Goal: Transaction & Acquisition: Purchase product/service

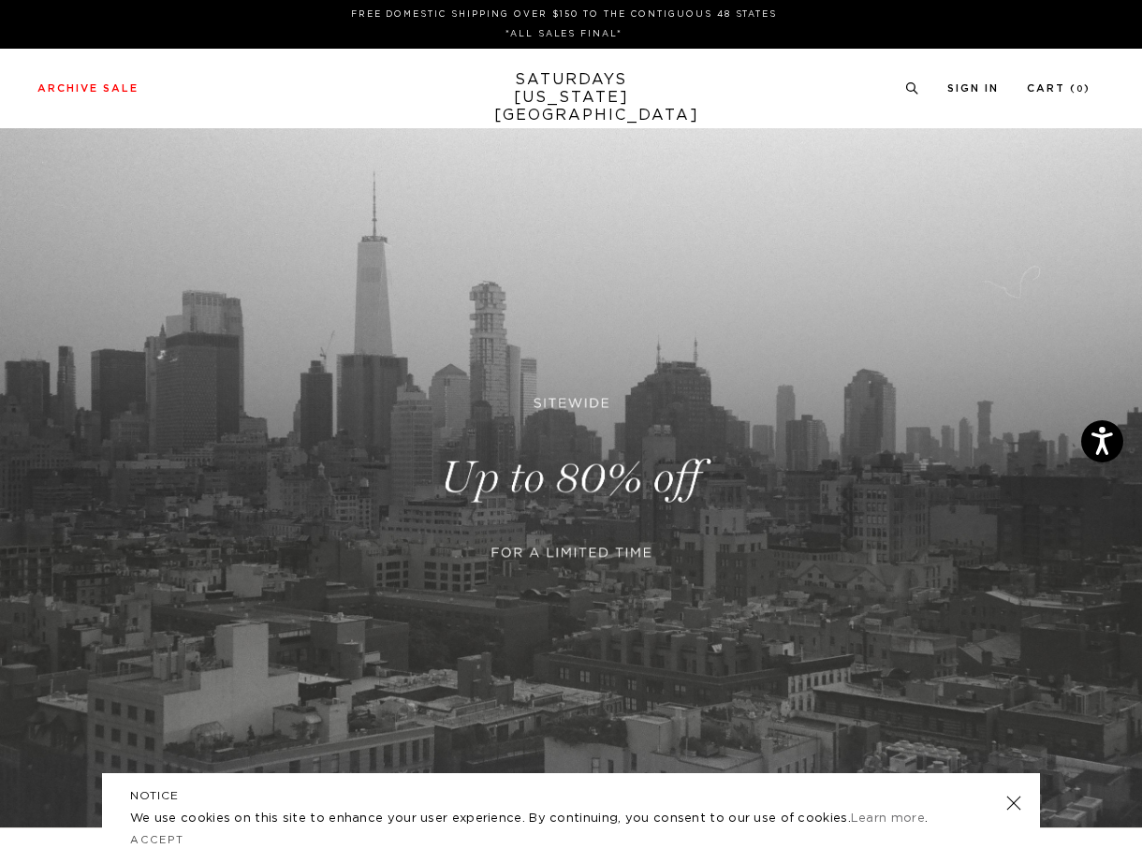
click at [595, 498] on link at bounding box center [571, 477] width 1142 height 699
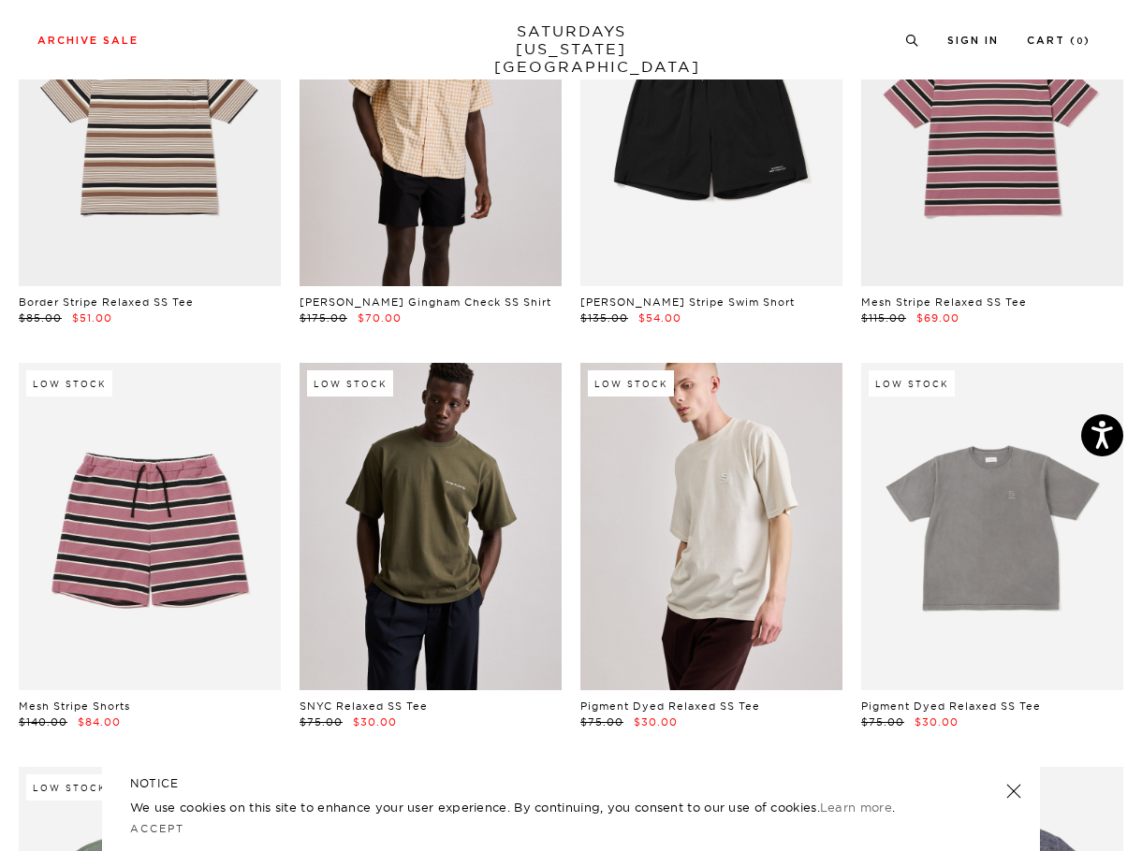
scroll to position [3968, 0]
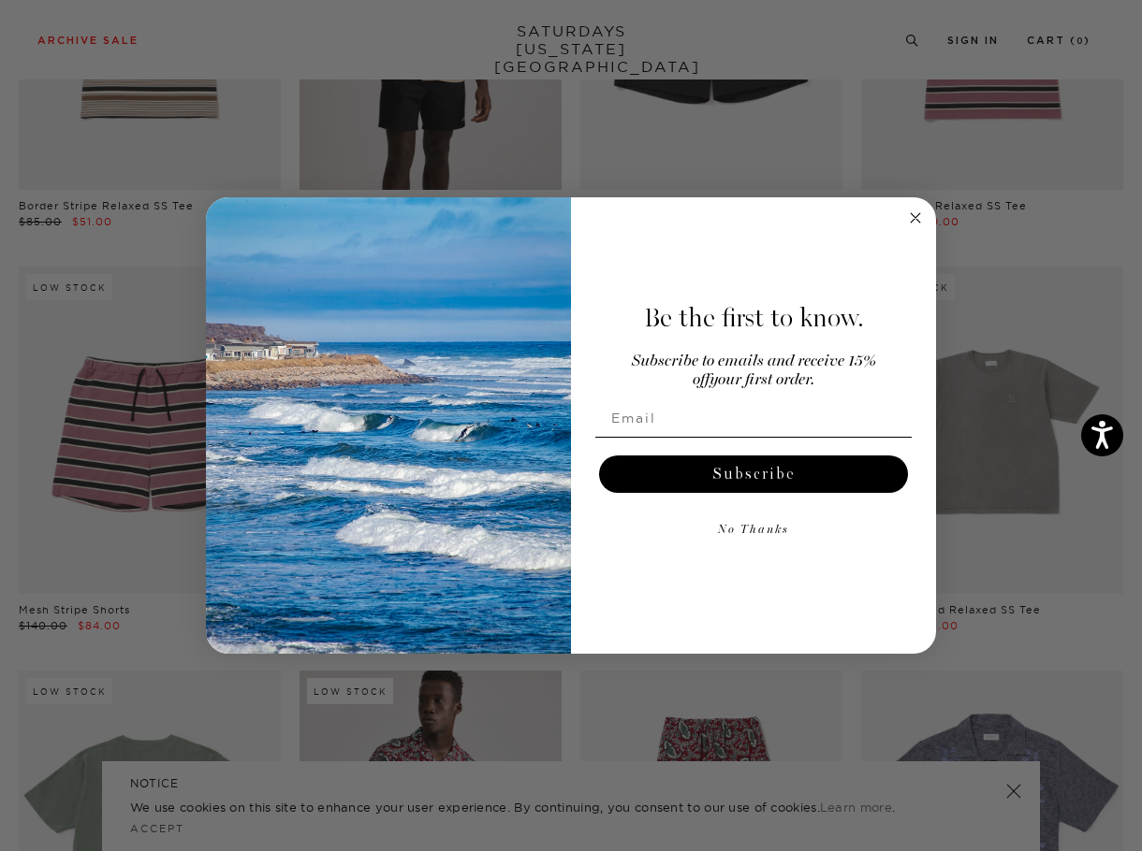
click at [918, 220] on circle "Close dialog" at bounding box center [916, 219] width 22 height 22
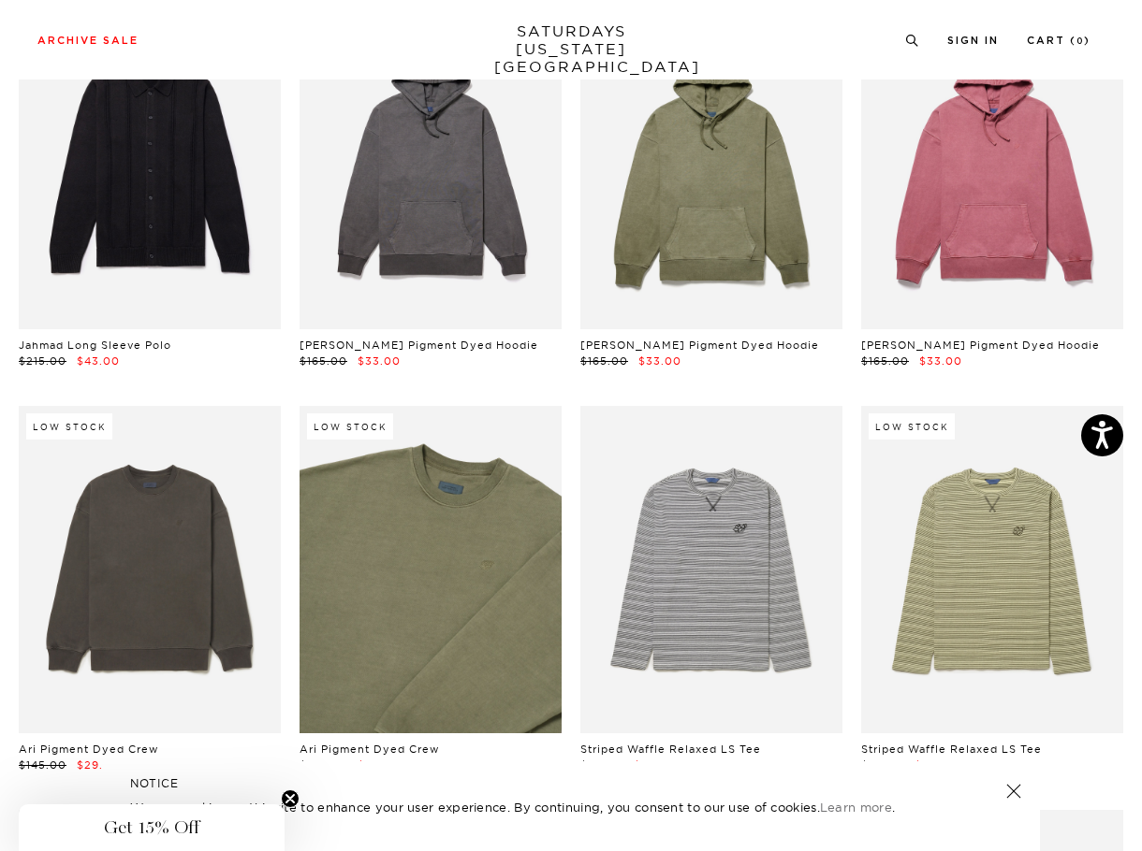
scroll to position [22522, 0]
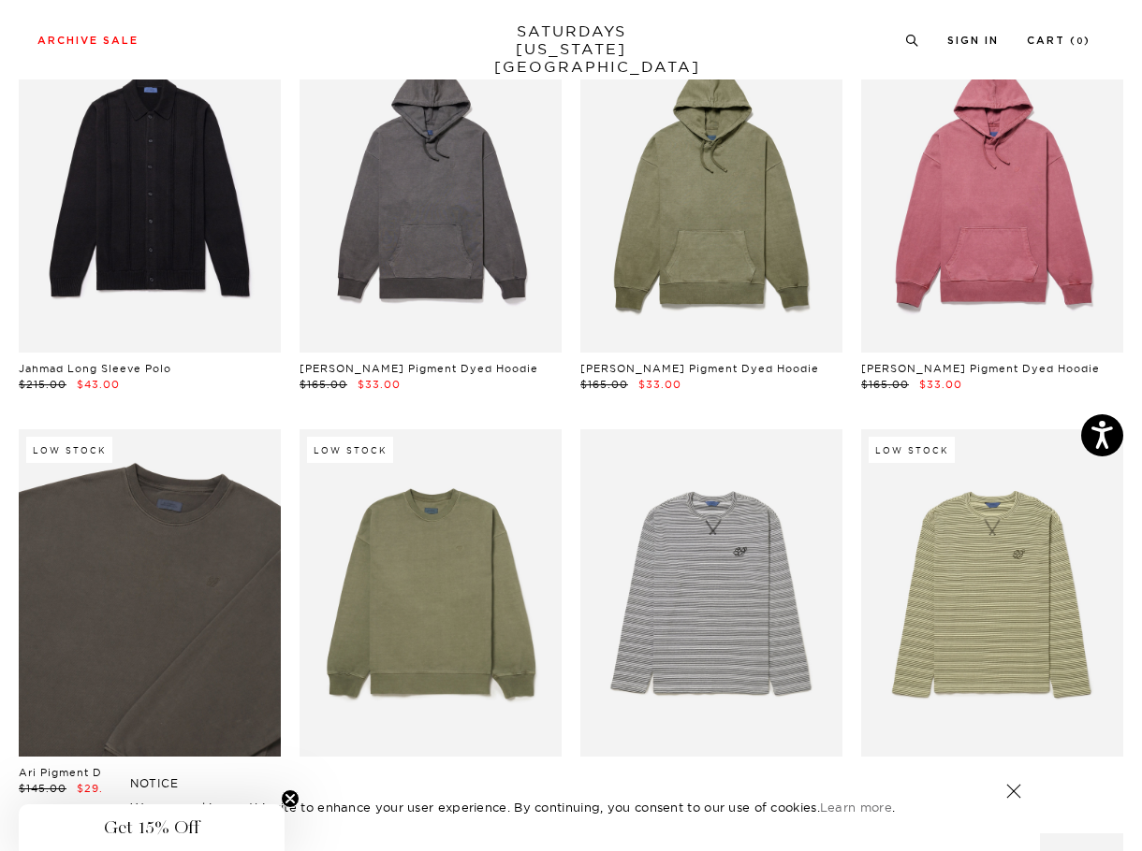
click at [224, 537] on link at bounding box center [150, 592] width 262 height 327
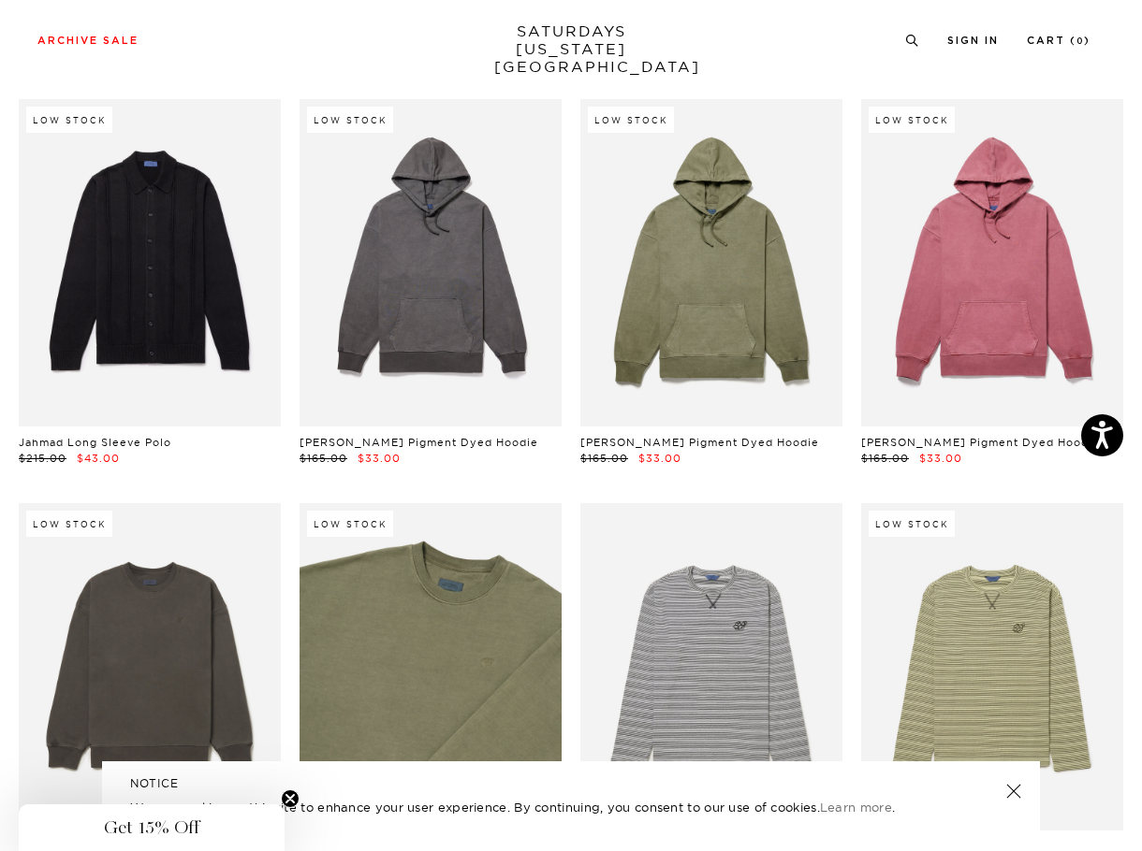
scroll to position [22364, 0]
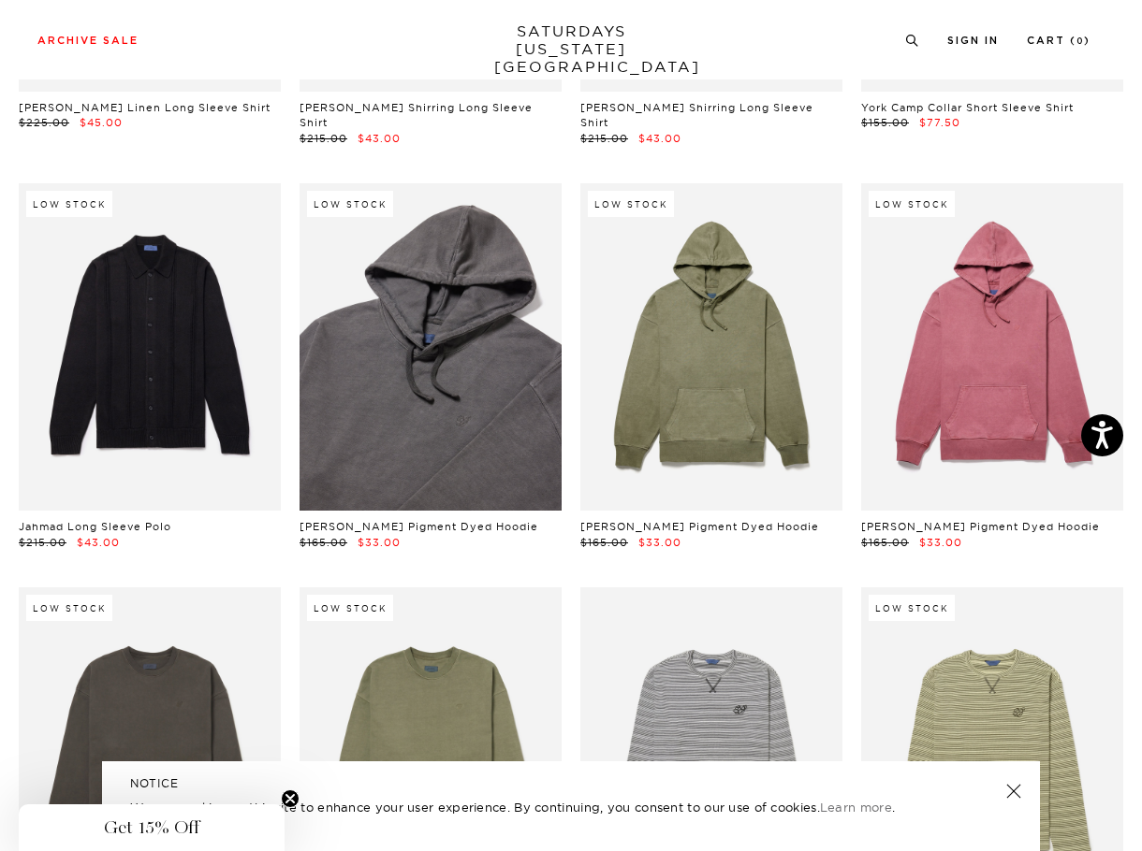
click at [425, 270] on link at bounding box center [430, 346] width 262 height 327
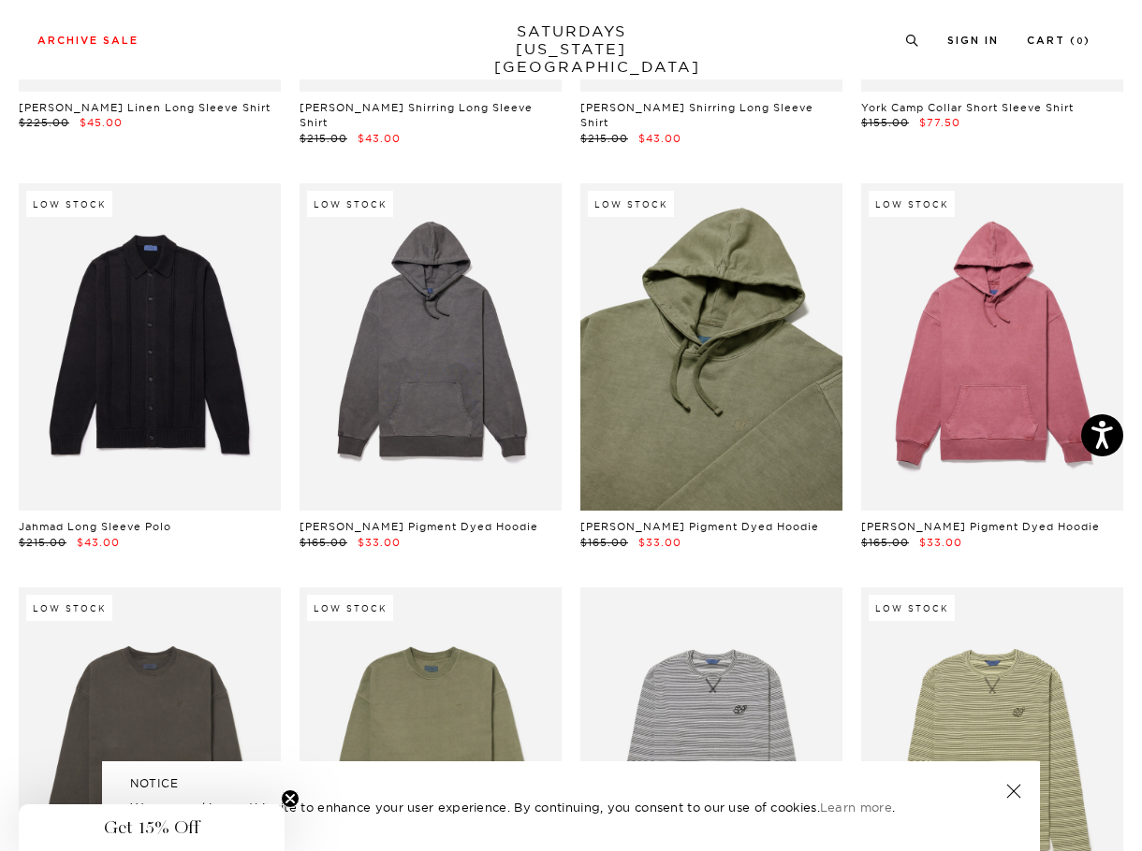
click at [634, 275] on link at bounding box center [711, 346] width 262 height 327
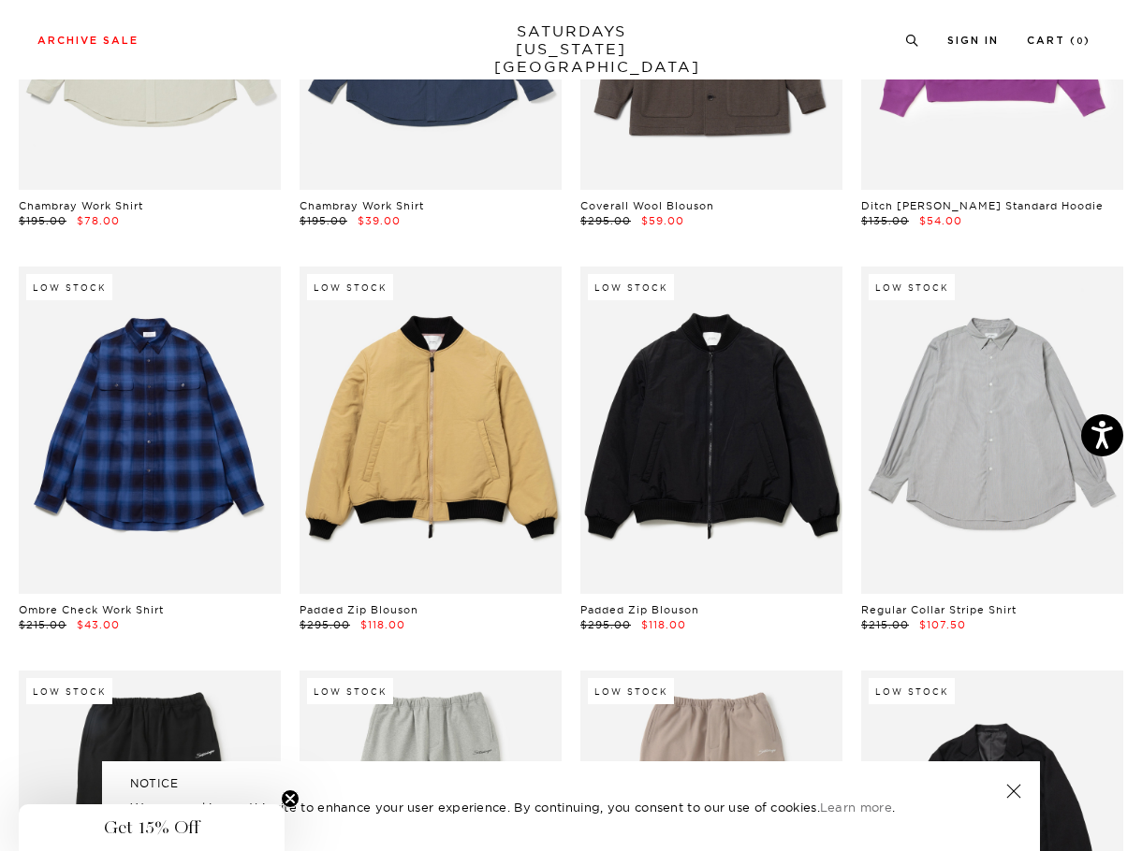
scroll to position [26031, 0]
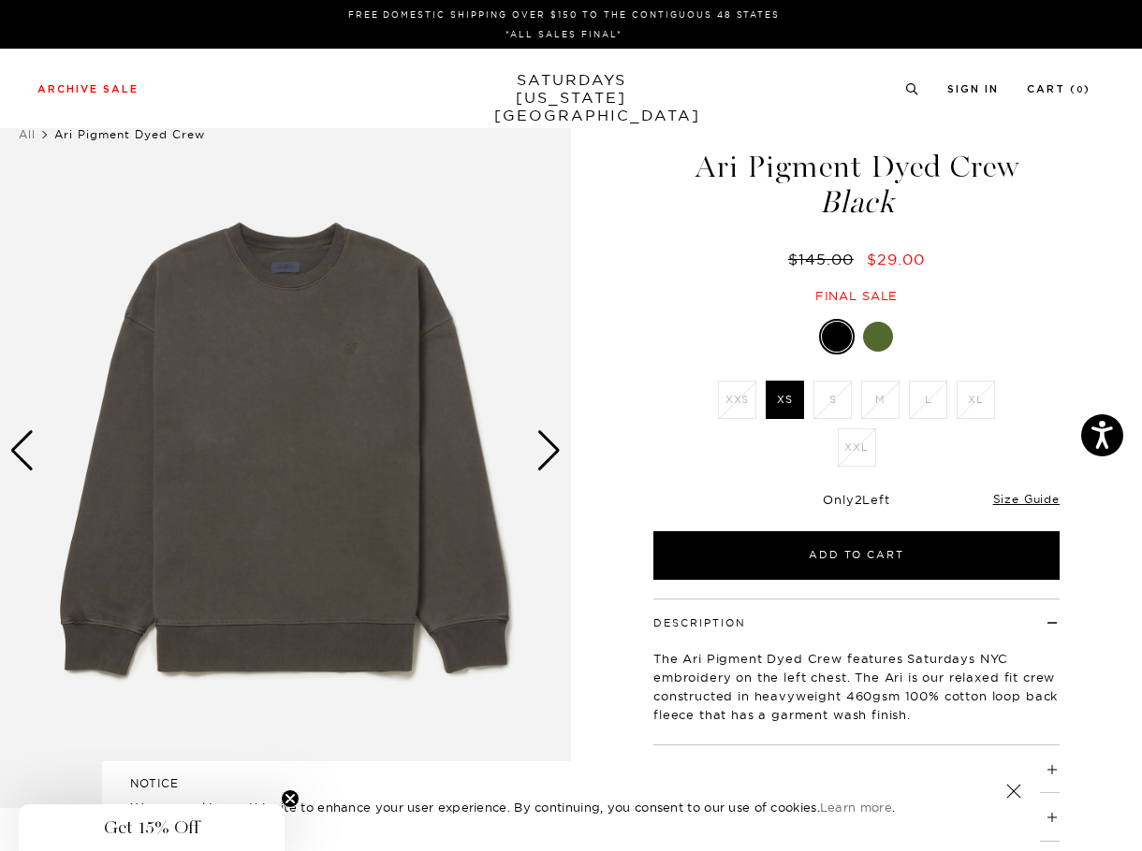
click at [541, 445] on div "Next slide" at bounding box center [548, 450] width 25 height 41
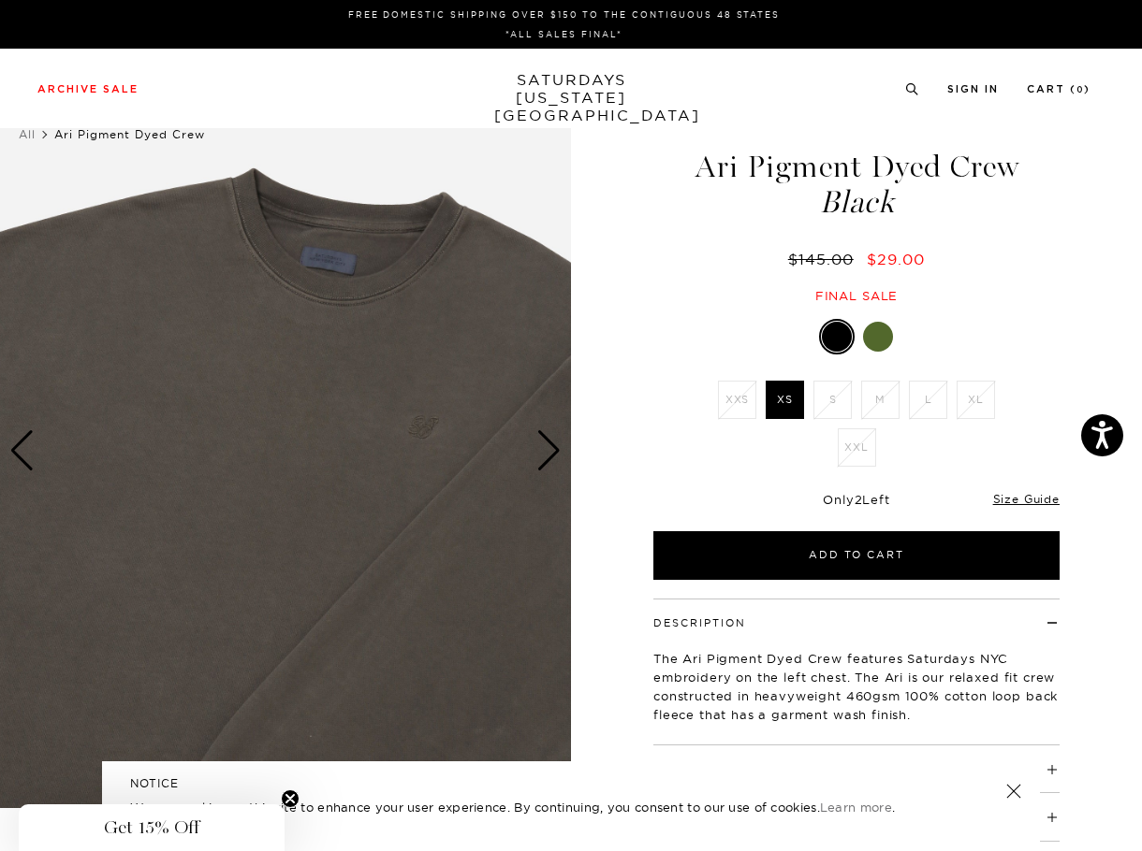
click at [541, 445] on div "Next slide" at bounding box center [548, 450] width 25 height 41
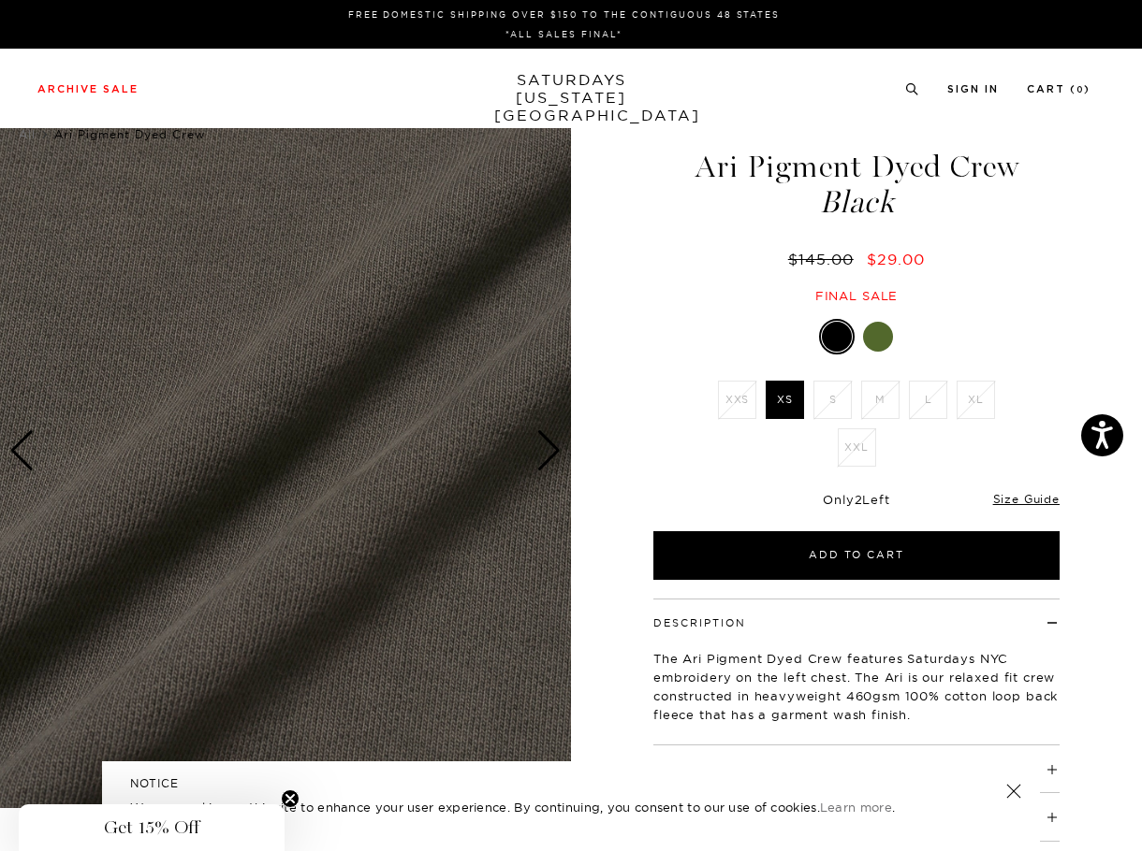
click at [541, 445] on div "Next slide" at bounding box center [548, 450] width 25 height 41
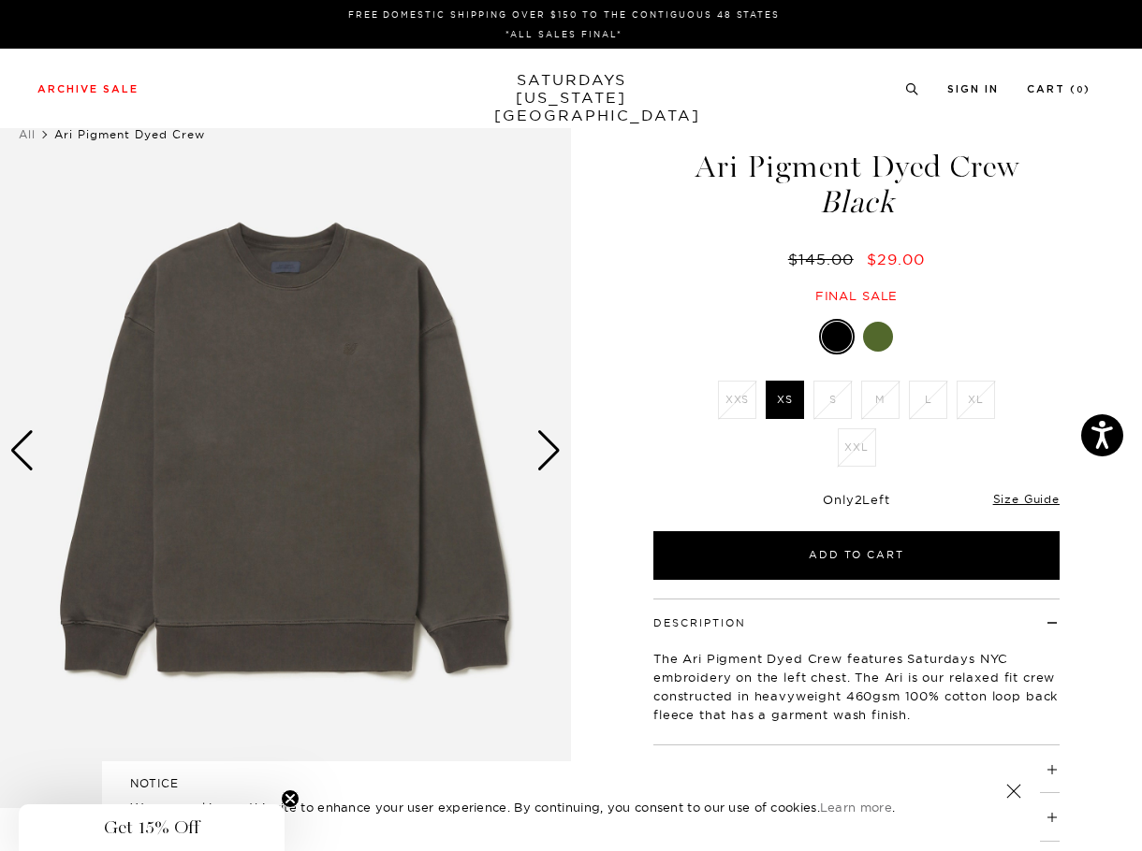
click at [873, 328] on div at bounding box center [878, 337] width 30 height 30
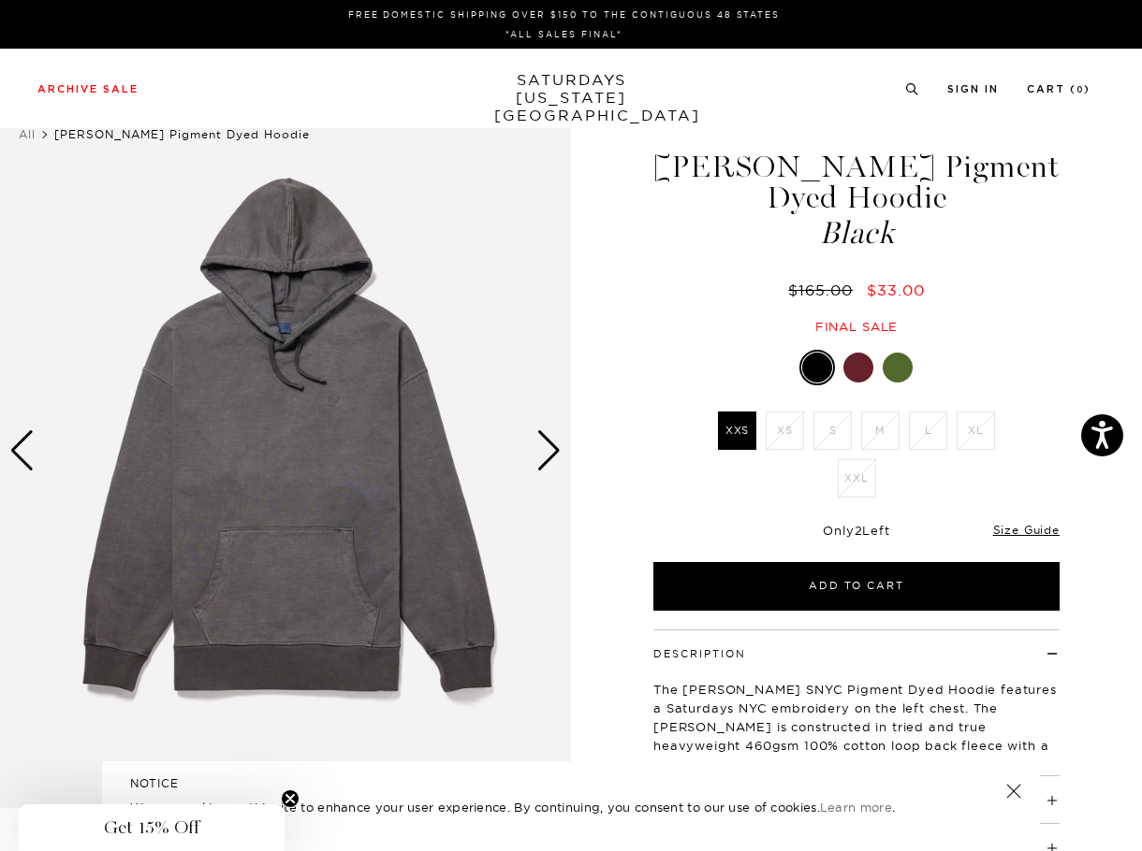
click at [852, 365] on div at bounding box center [858, 368] width 30 height 30
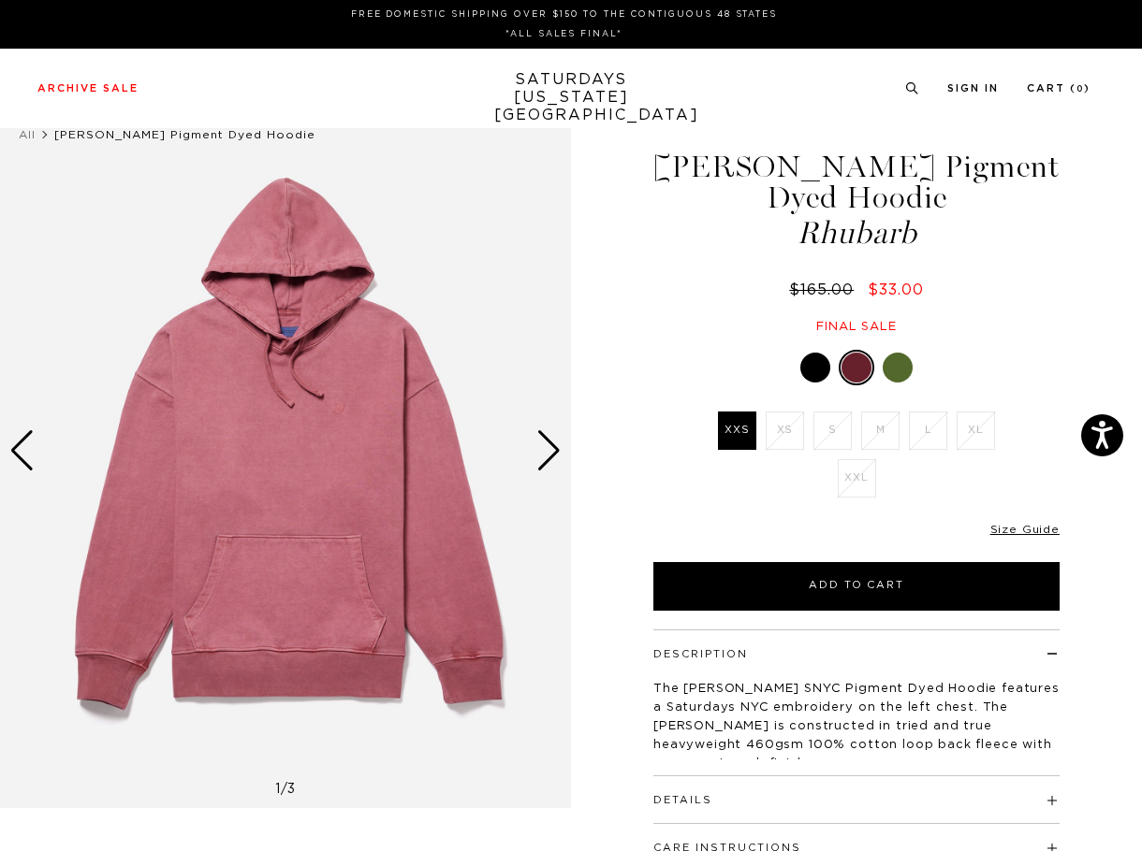
click at [906, 377] on div at bounding box center [897, 368] width 30 height 30
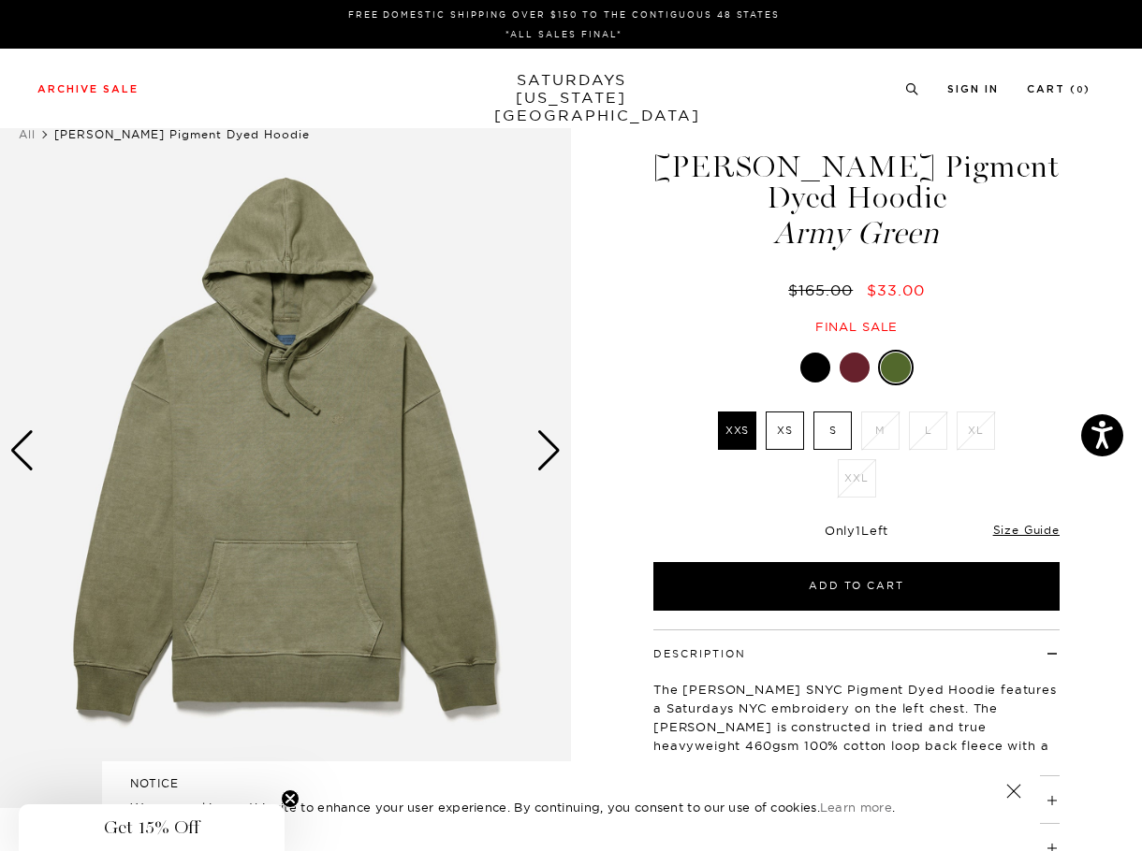
click at [551, 446] on div "Next slide" at bounding box center [548, 450] width 25 height 41
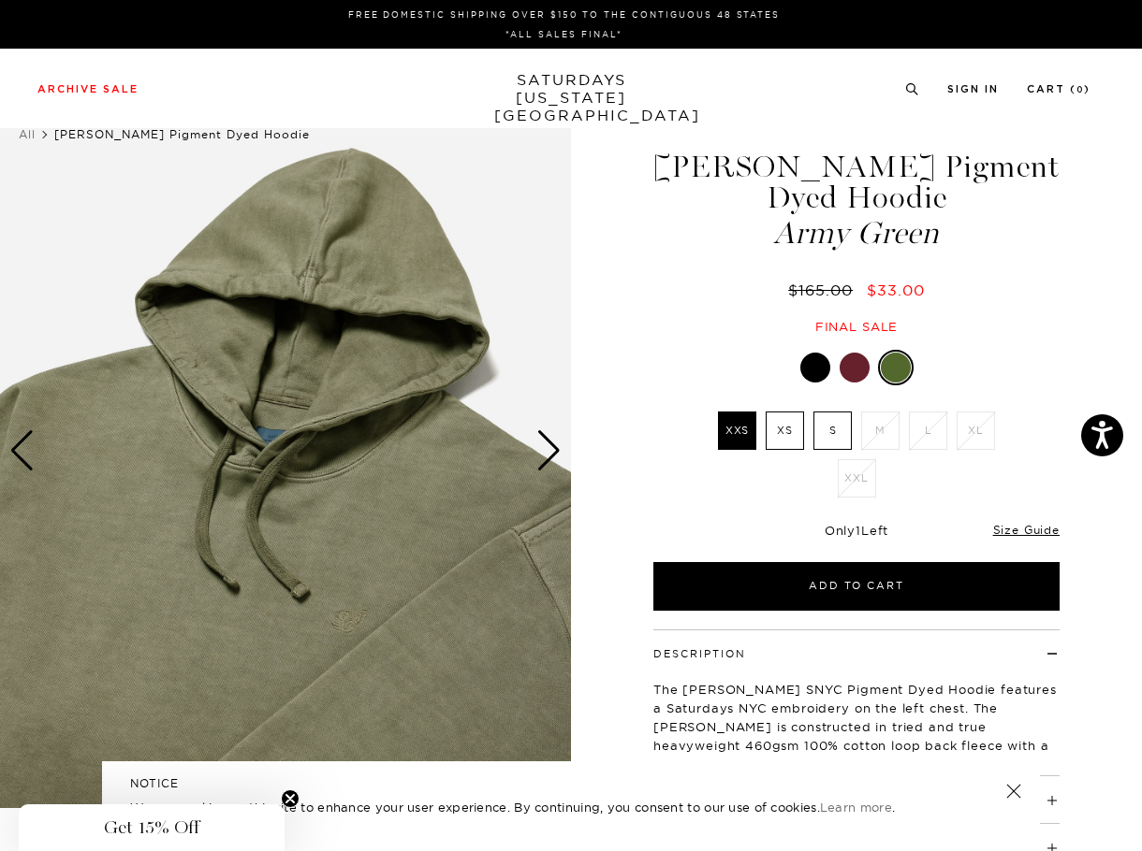
click at [551, 446] on div "Next slide" at bounding box center [548, 450] width 25 height 41
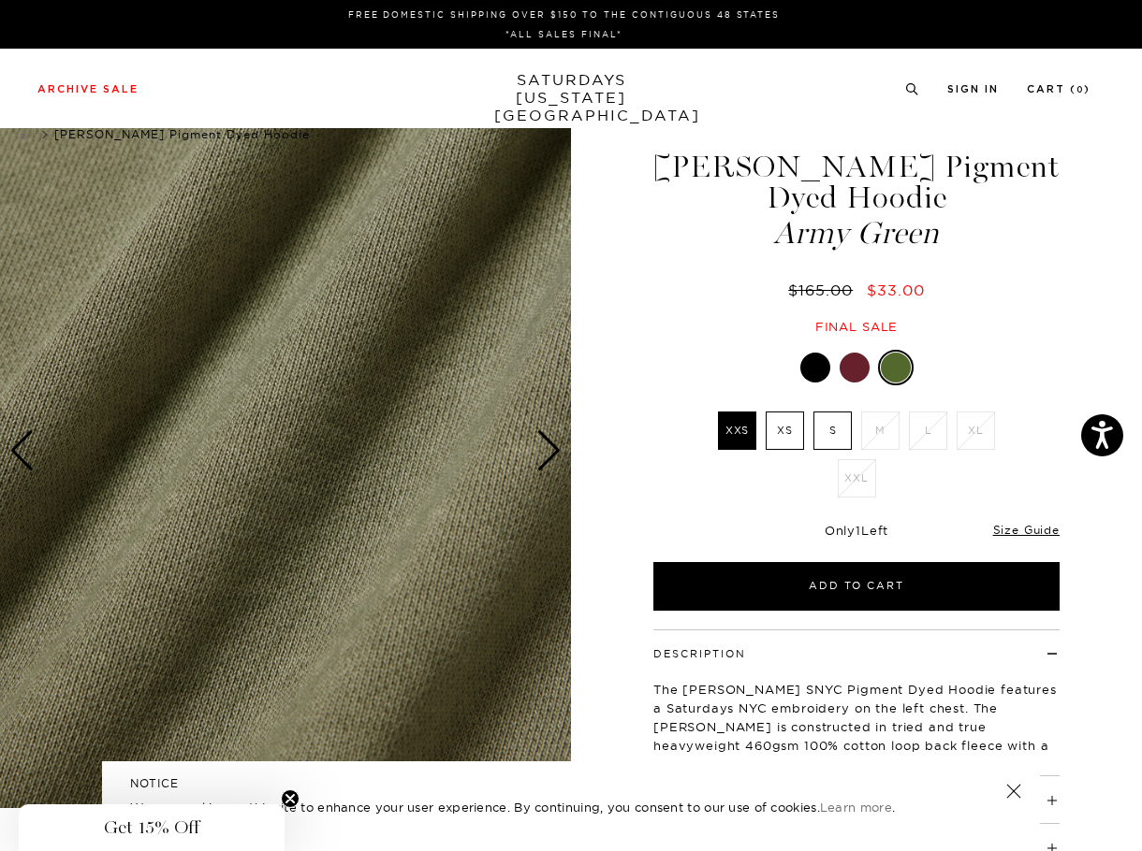
click at [551, 446] on div "Next slide" at bounding box center [548, 450] width 25 height 41
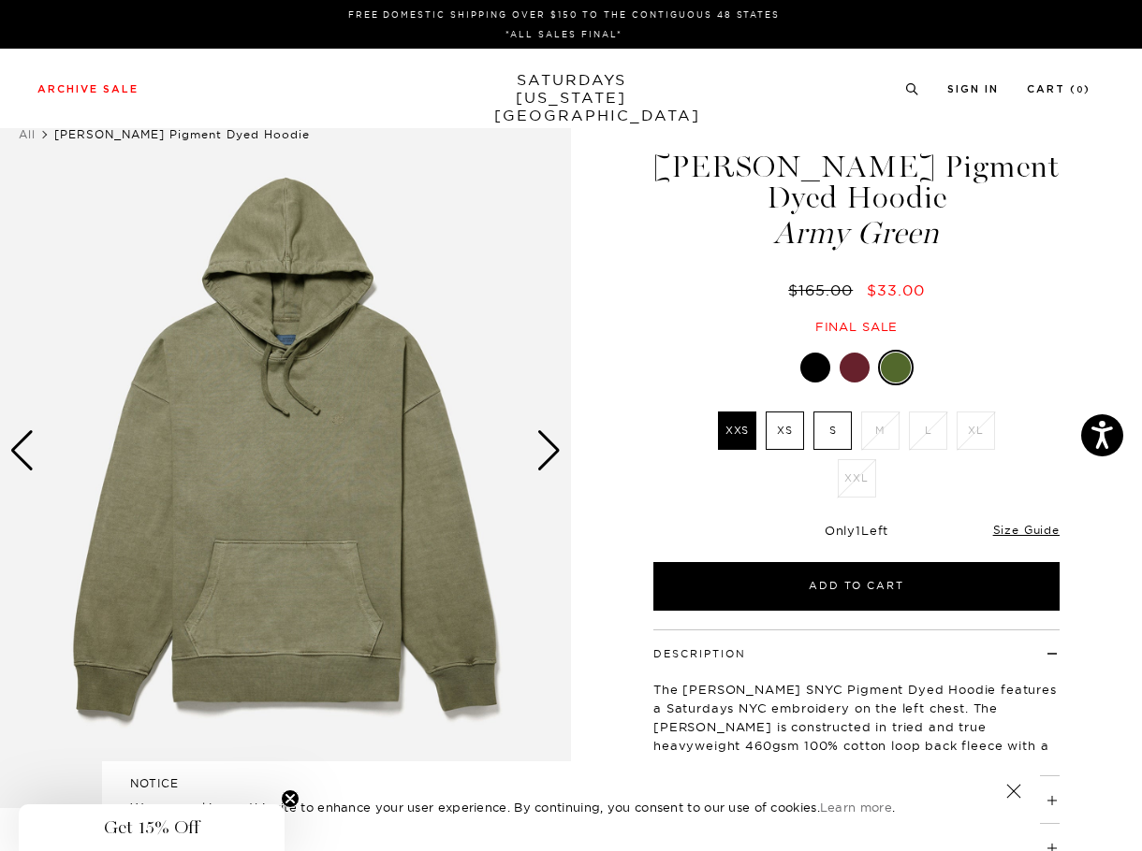
click at [551, 446] on div "Next slide" at bounding box center [548, 450] width 25 height 41
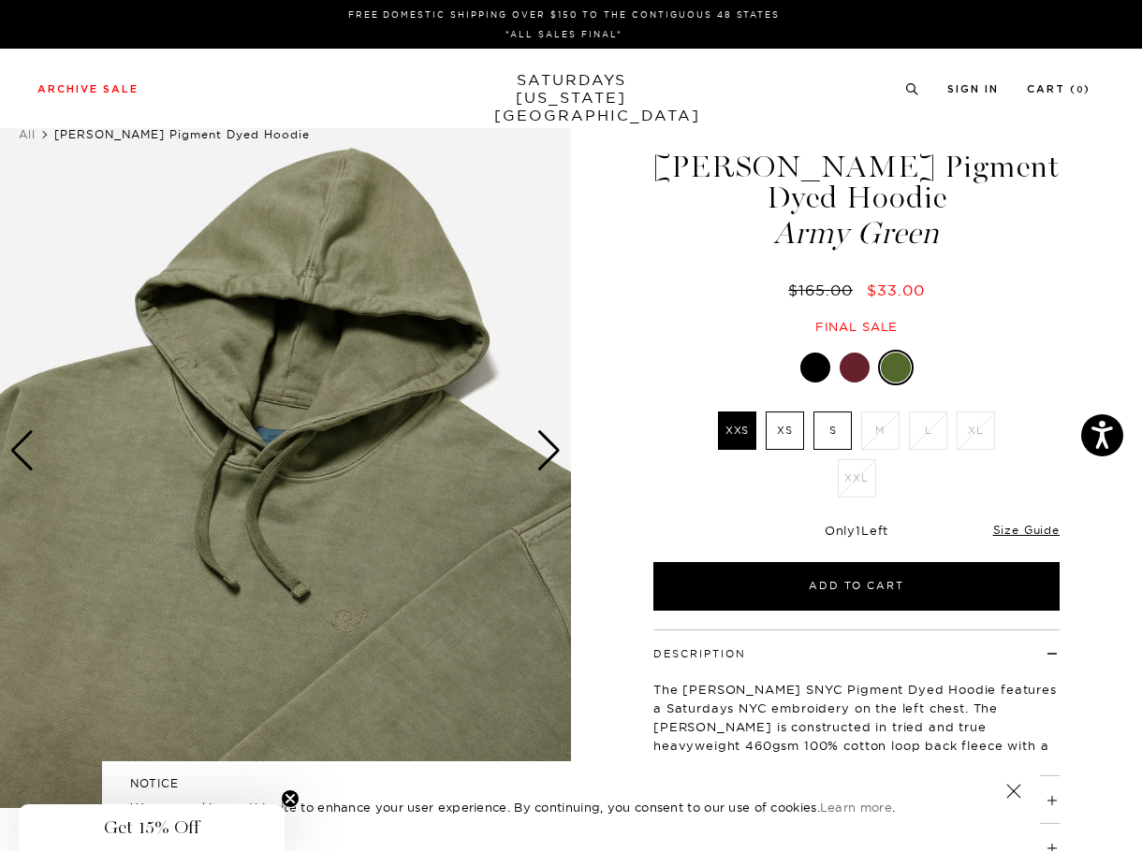
click at [844, 429] on label "S" at bounding box center [832, 431] width 38 height 38
click at [0, 0] on input "S" at bounding box center [0, 0] width 0 height 0
